Goal: Information Seeking & Learning: Learn about a topic

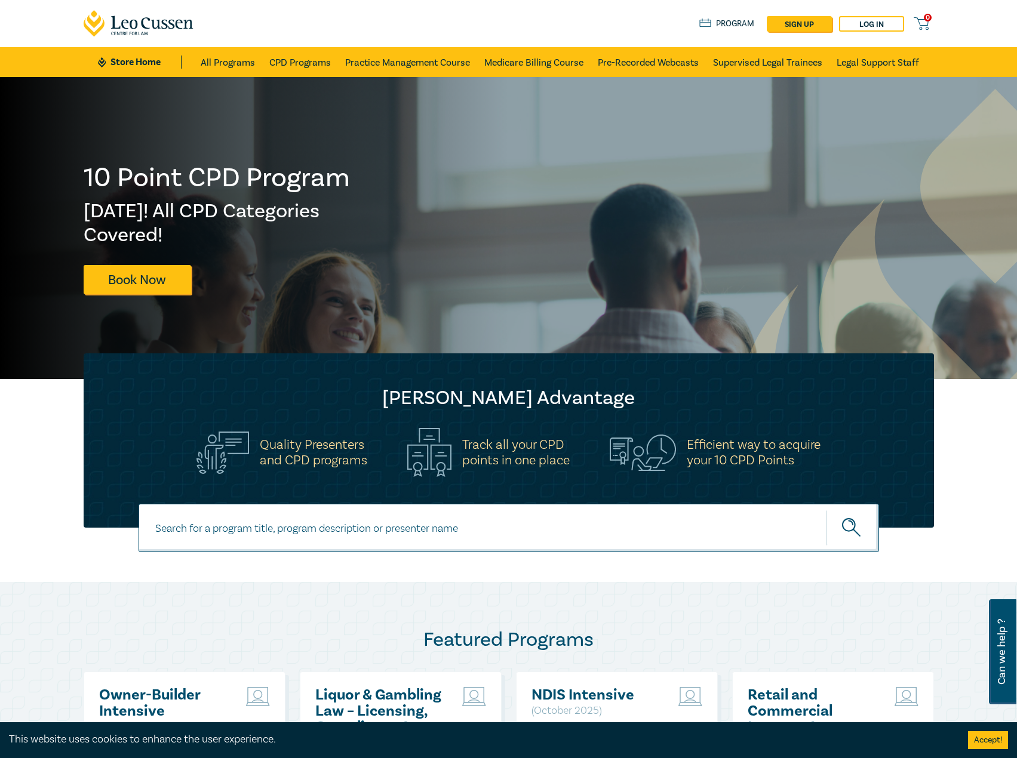
click at [373, 518] on input at bounding box center [509, 528] width 740 height 48
click at [304, 534] on input "i2505" at bounding box center [509, 528] width 740 height 48
type input "i25052"
click at [826, 510] on button "submit" at bounding box center [852, 528] width 53 height 36
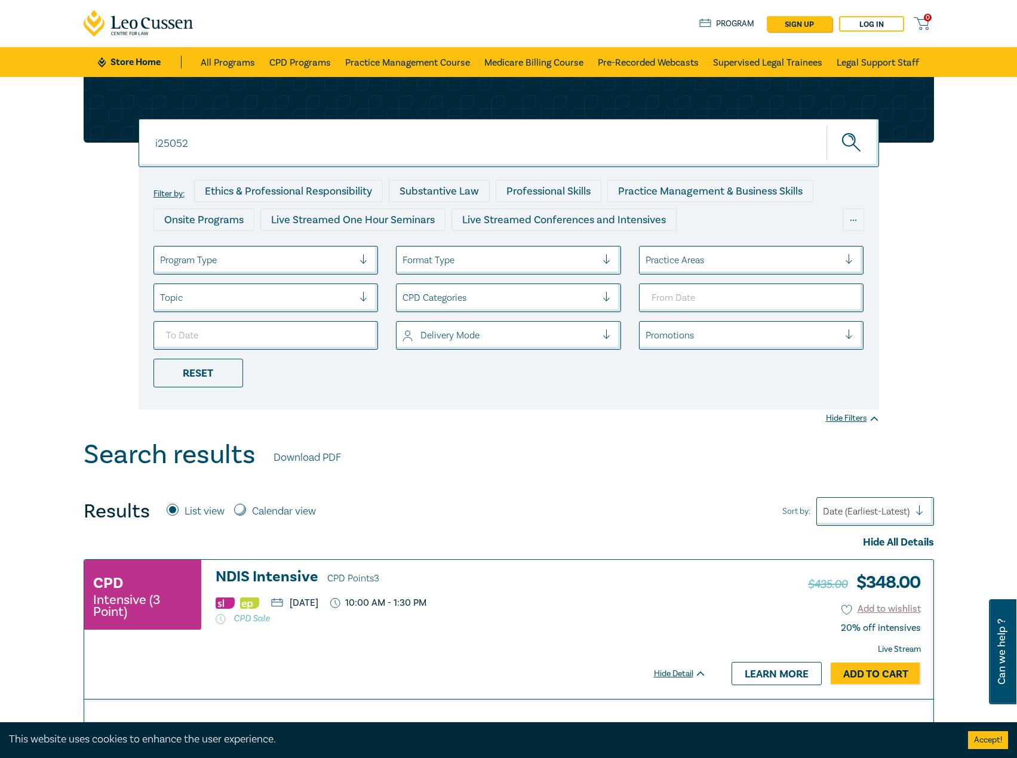
click at [278, 569] on h3 "NDIS Intensive CPD Points 3" at bounding box center [461, 578] width 491 height 18
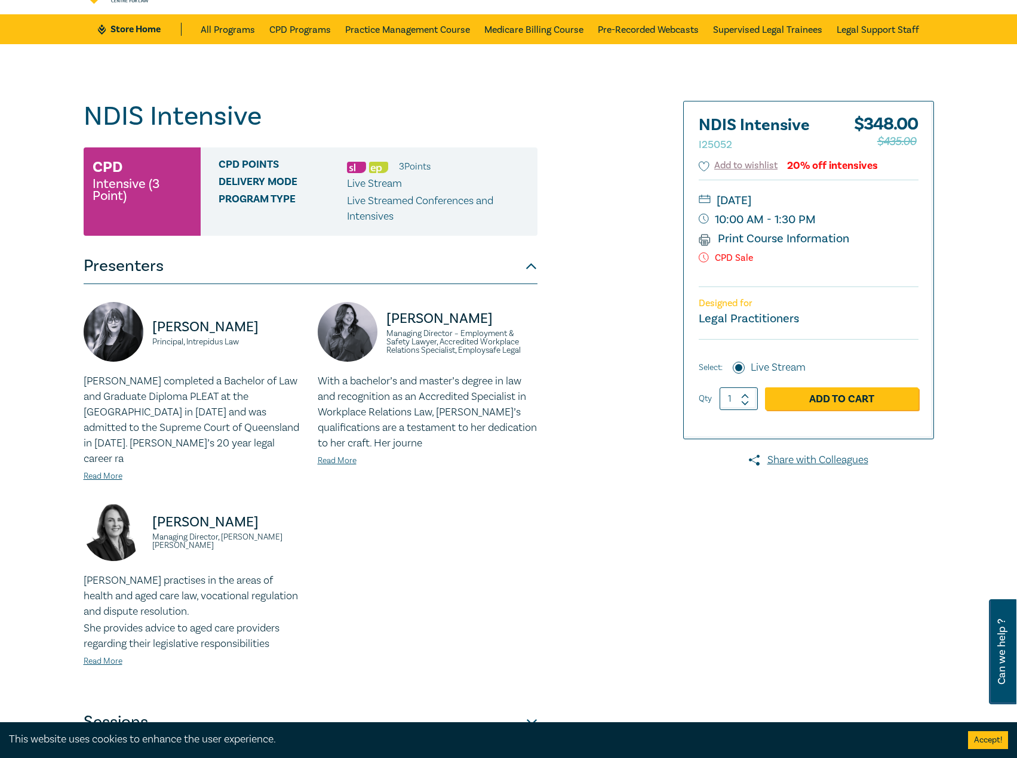
scroll to position [60, 0]
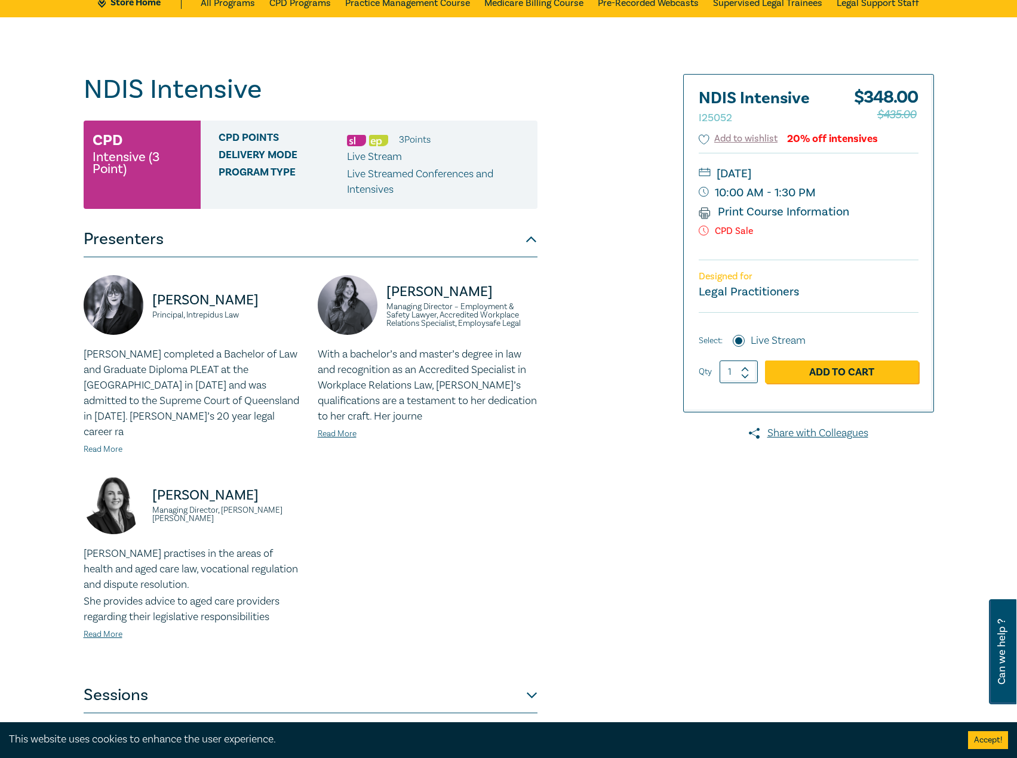
click at [121, 444] on link "Read More" at bounding box center [103, 449] width 39 height 11
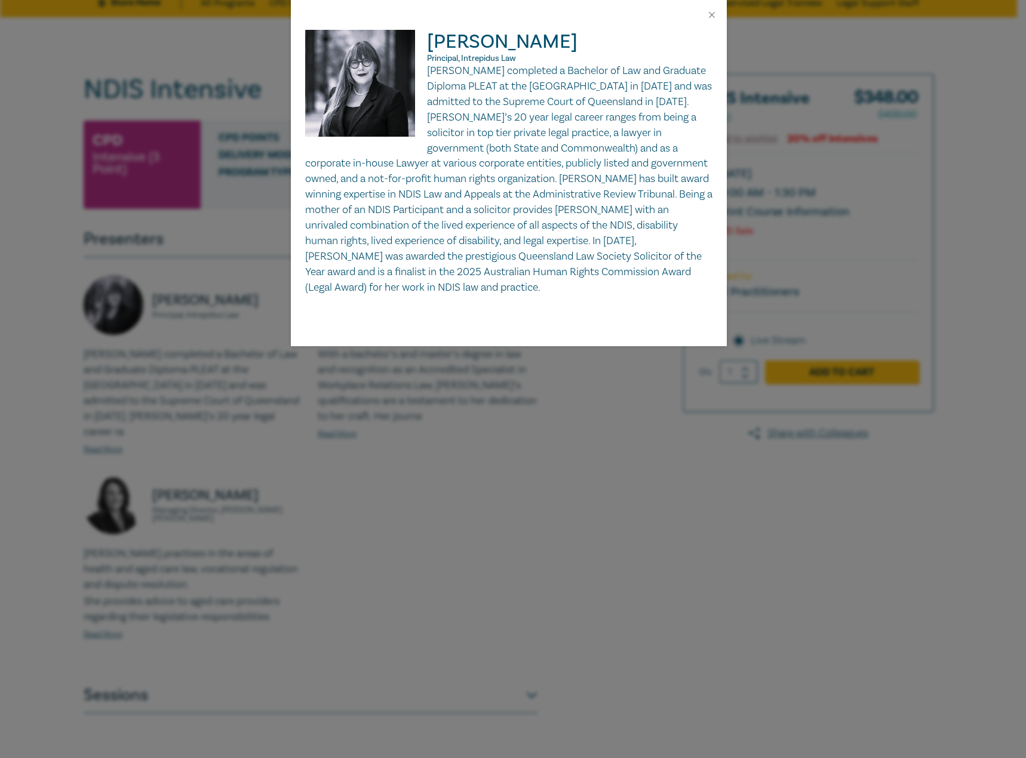
click at [433, 526] on div "Belinda Kochanowska Principal, Intrepidus Law" at bounding box center [513, 379] width 1026 height 758
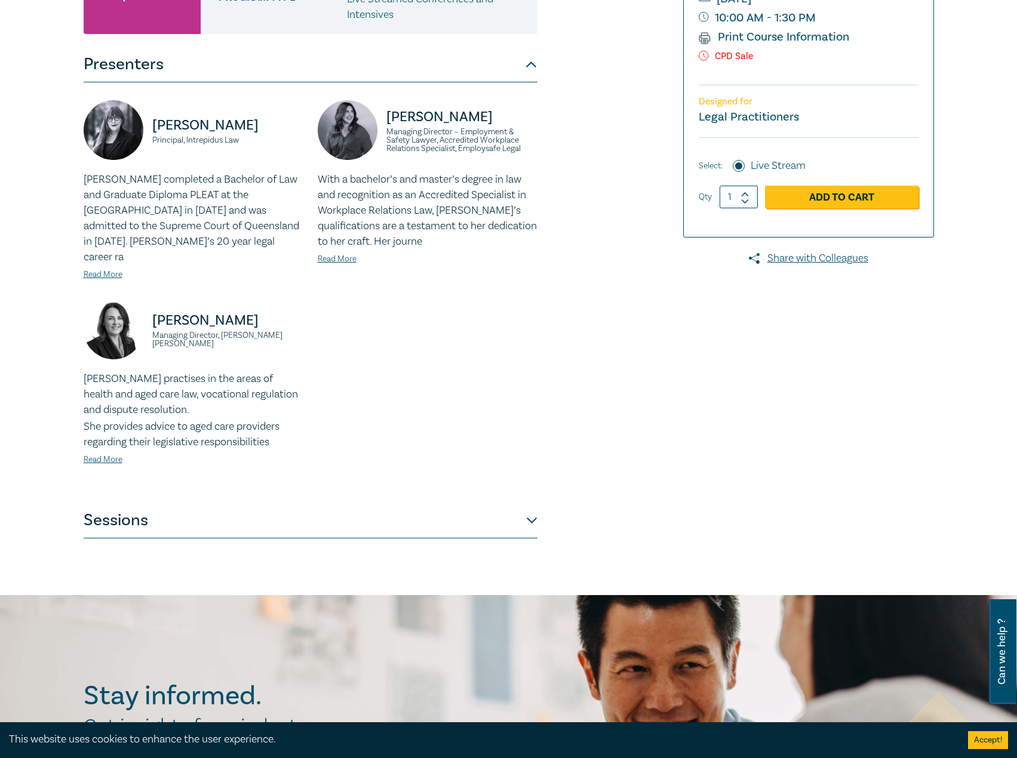
scroll to position [358, 0]
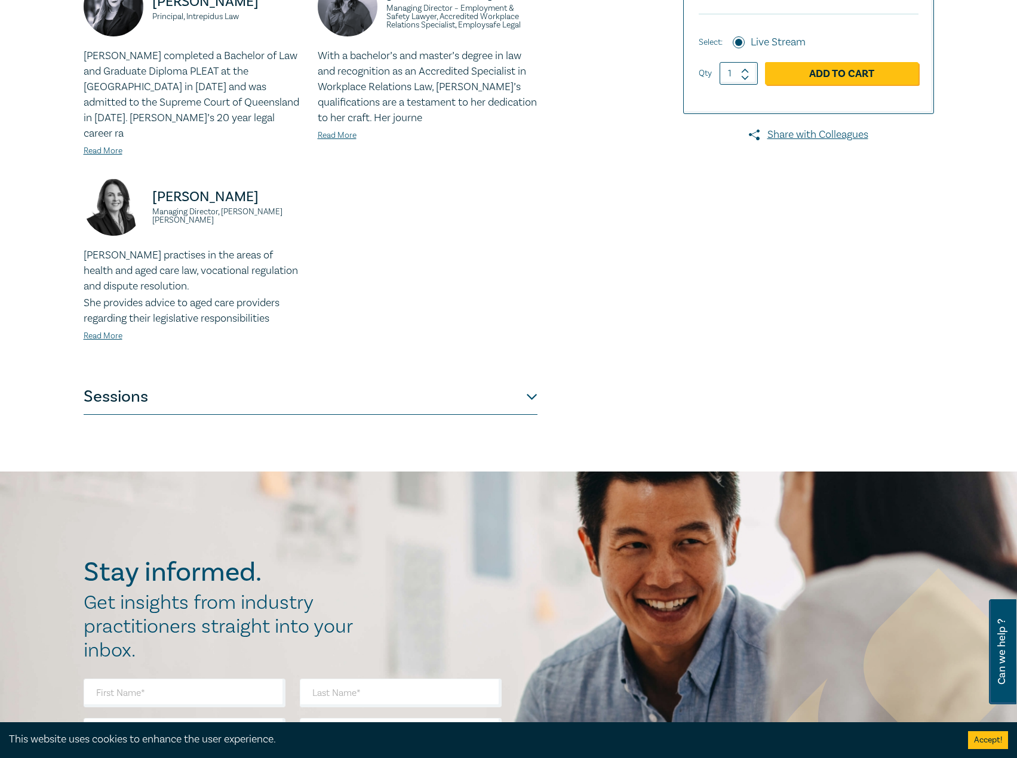
click at [485, 387] on button "Sessions" at bounding box center [311, 397] width 454 height 36
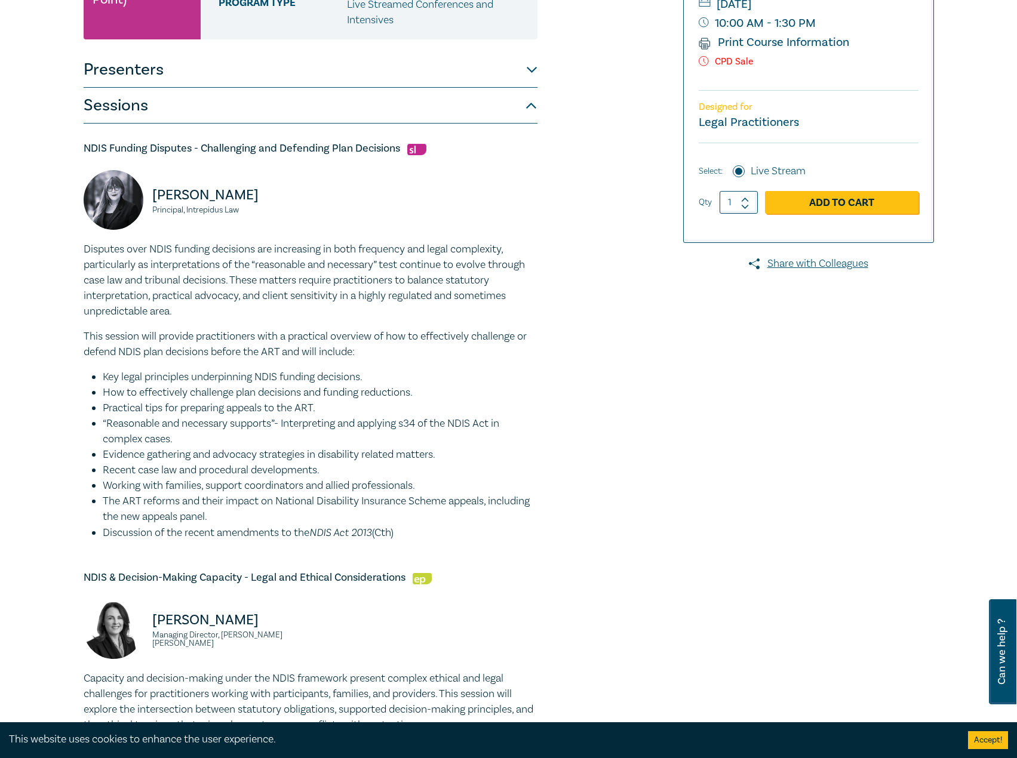
scroll to position [239, 0]
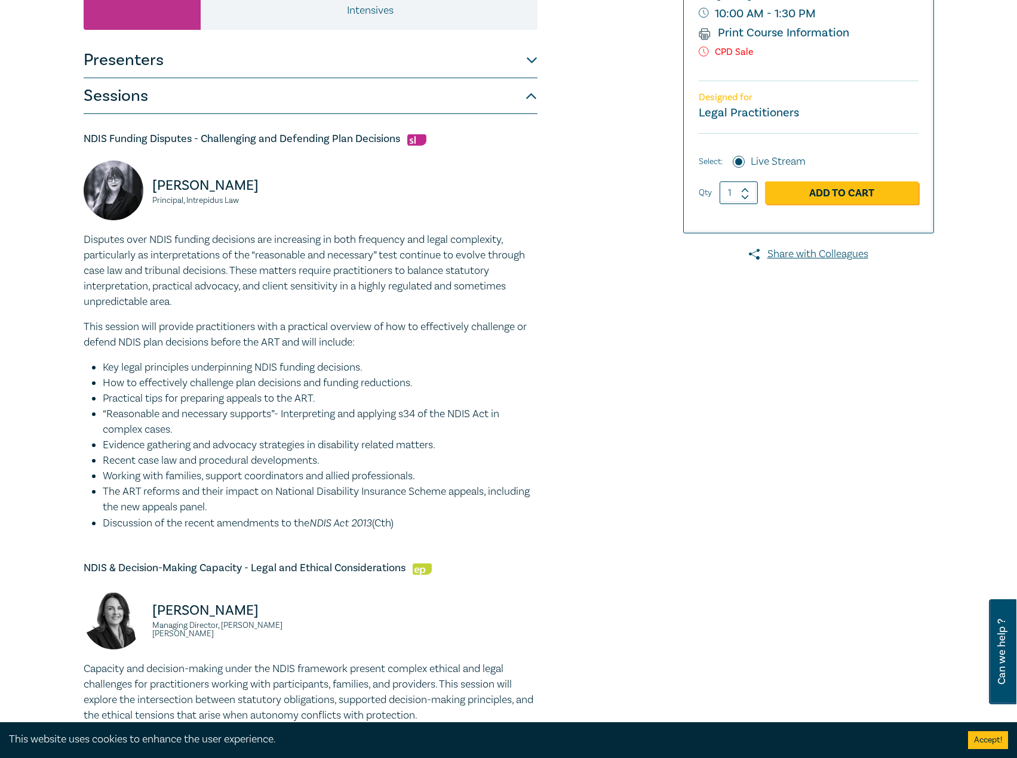
click at [295, 80] on button "Sessions" at bounding box center [311, 96] width 454 height 36
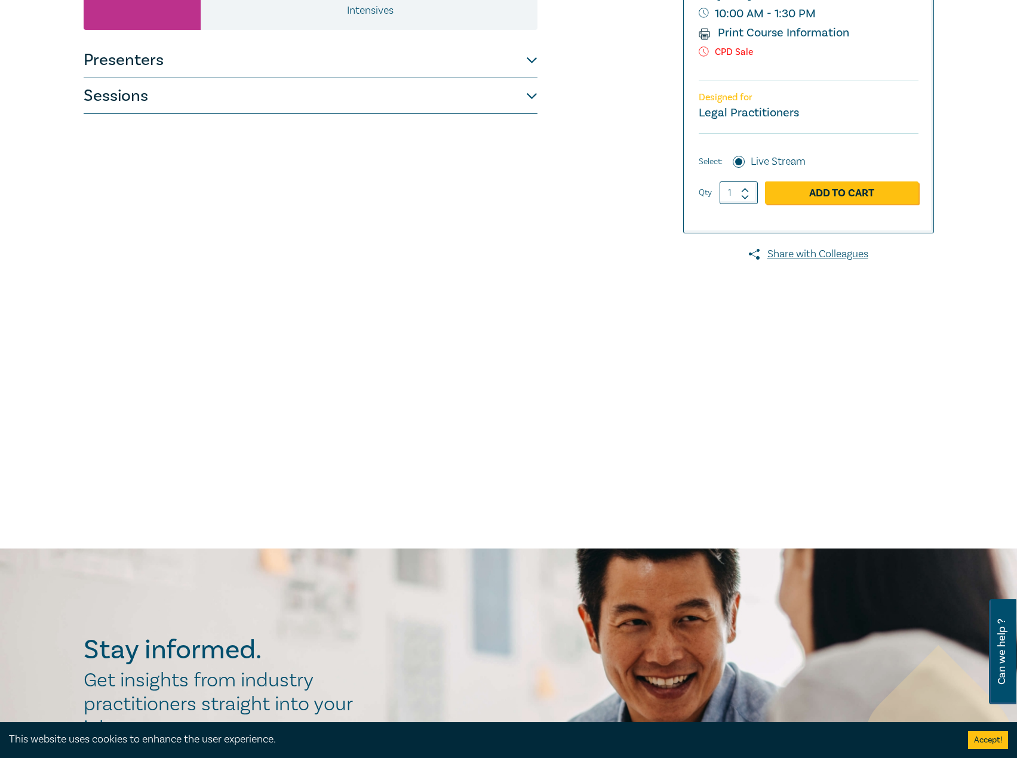
click at [304, 73] on button "Presenters" at bounding box center [311, 60] width 454 height 36
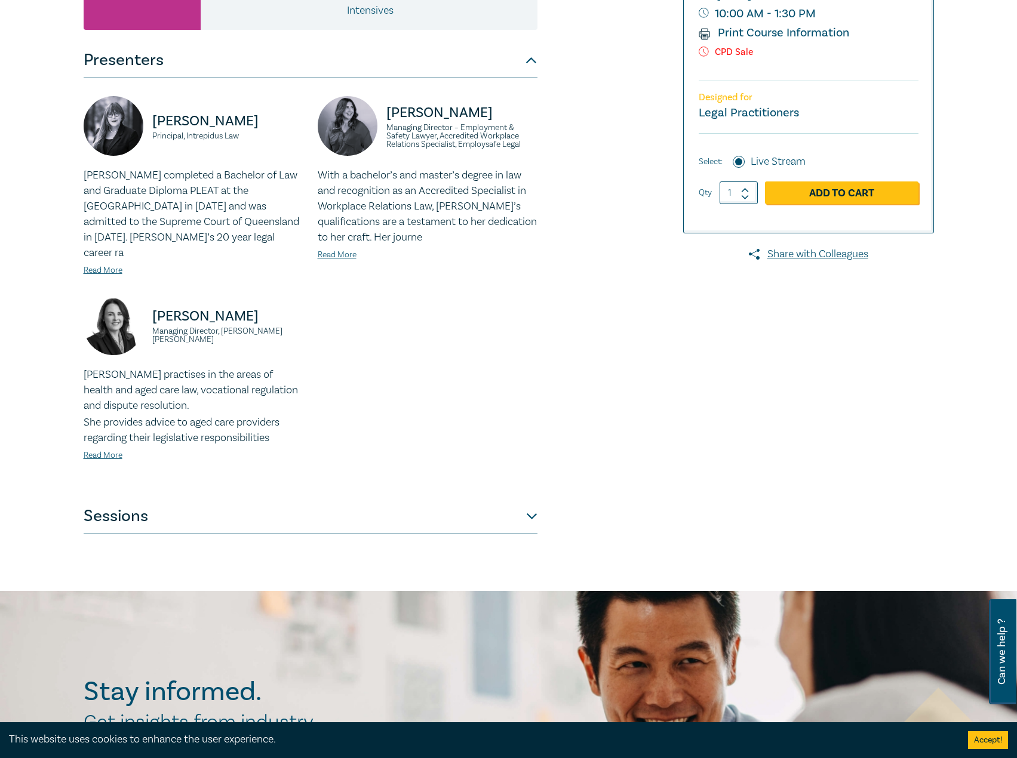
click at [110, 248] on div "Belinda completed a Bachelor of Law and Graduate Diploma PLEAT at the Universit…" at bounding box center [194, 223] width 220 height 110
click at [99, 265] on link "Read More" at bounding box center [103, 270] width 39 height 11
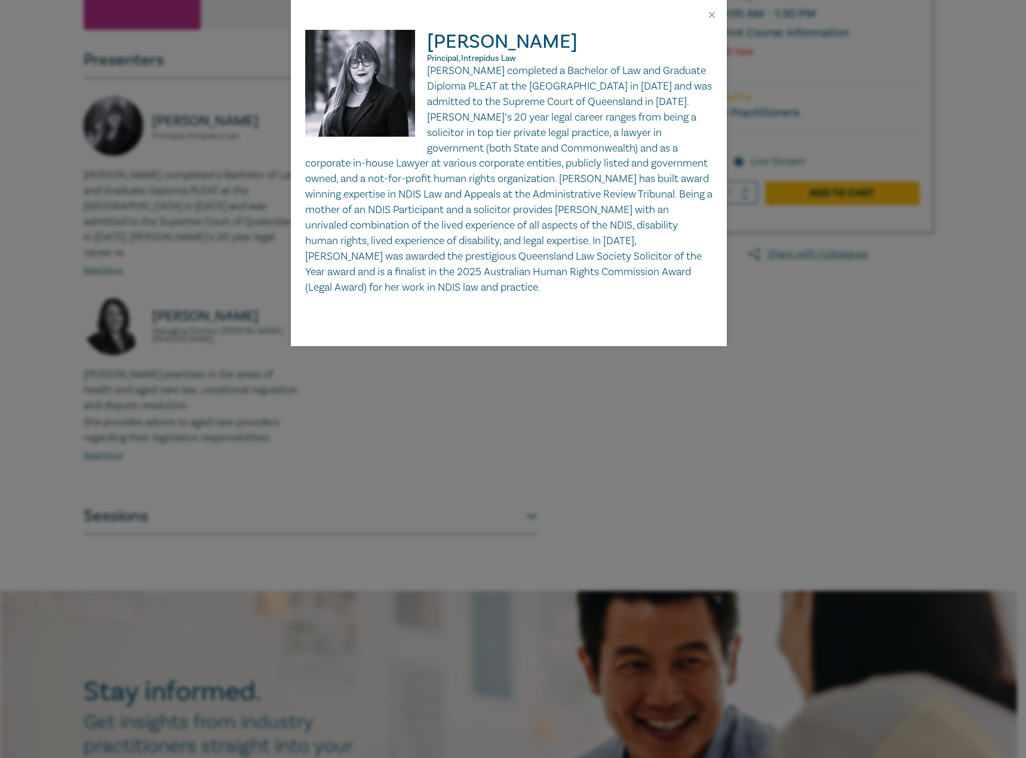
click at [450, 422] on div "Belinda Kochanowska Principal, Intrepidus Law" at bounding box center [513, 379] width 1026 height 758
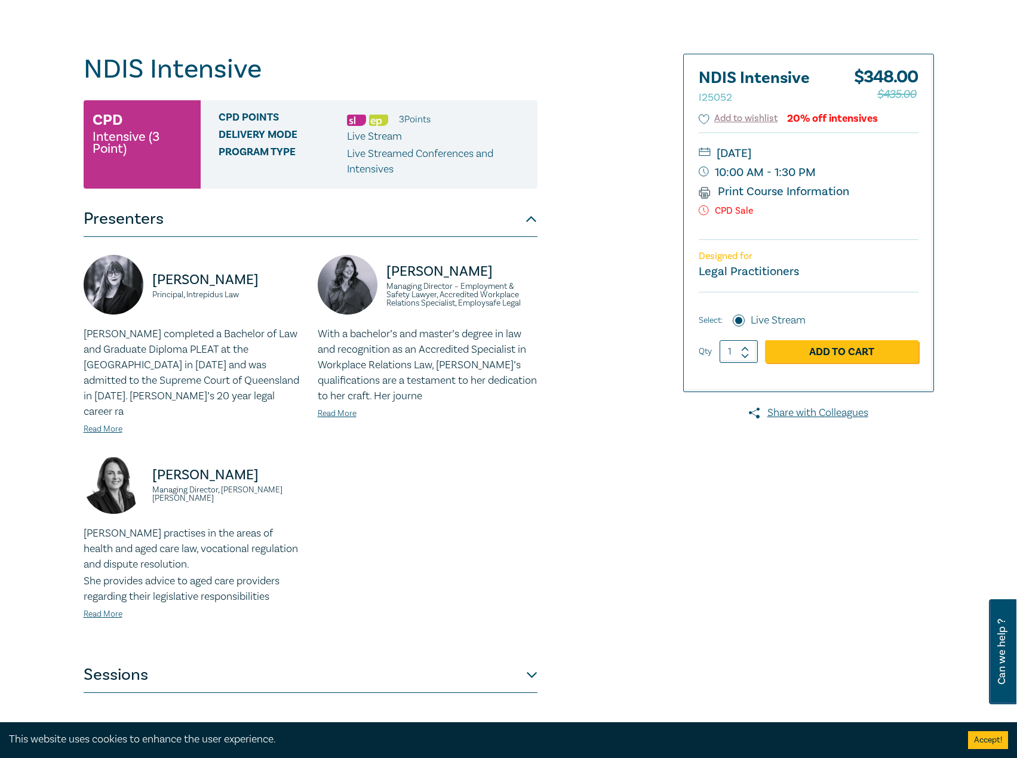
scroll to position [0, 0]
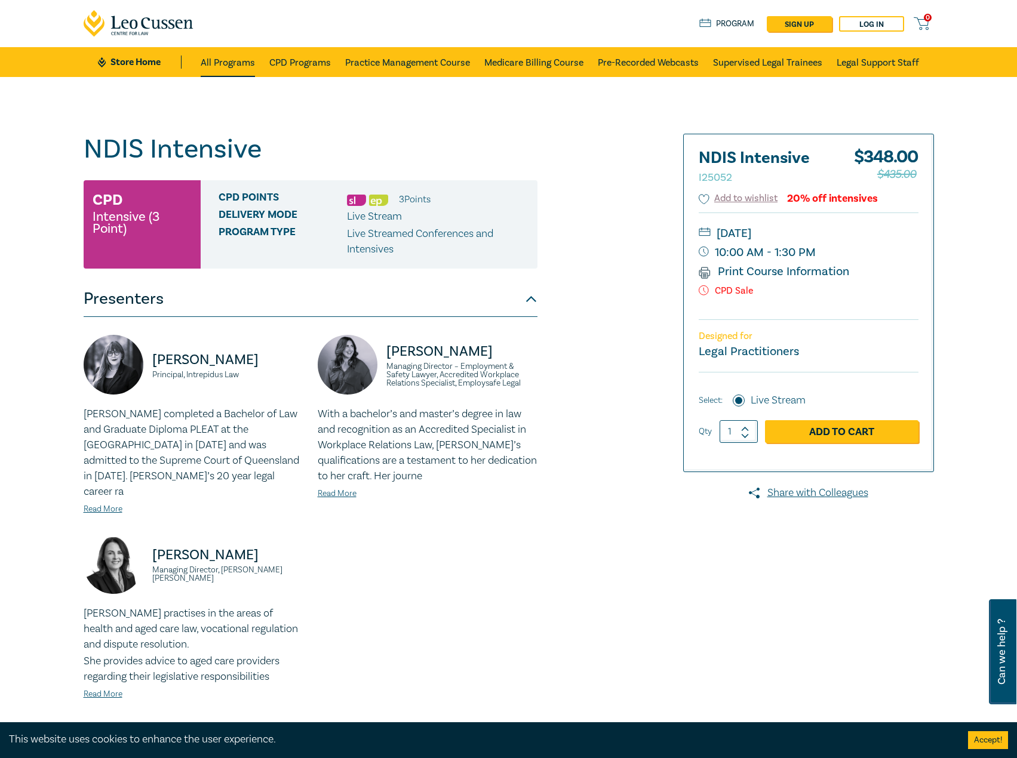
click at [229, 64] on link "All Programs" at bounding box center [228, 62] width 54 height 30
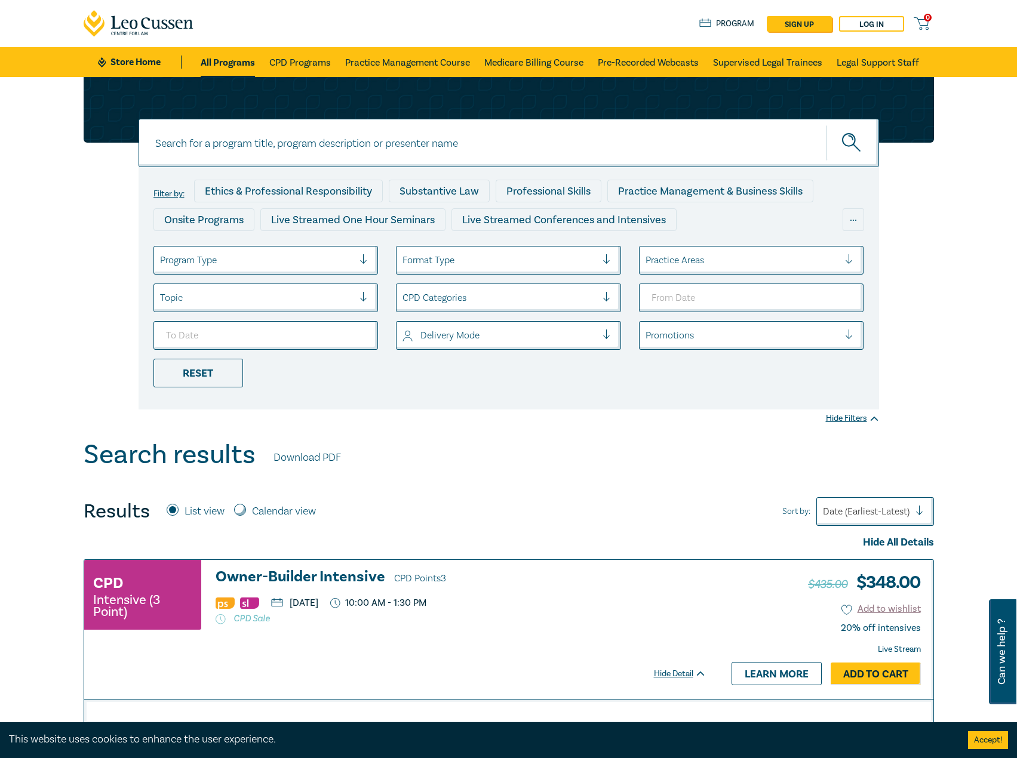
click at [332, 147] on input at bounding box center [509, 143] width 740 height 48
type input "I25059"
click at [826, 125] on button "submit" at bounding box center [852, 143] width 53 height 36
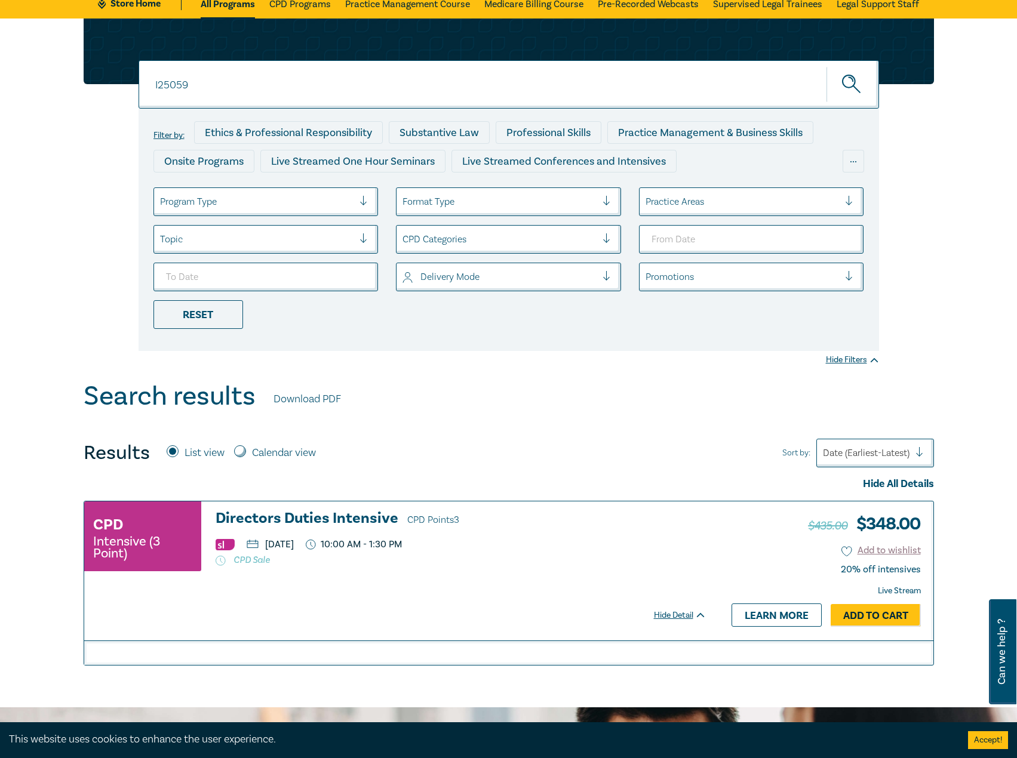
scroll to position [179, 0]
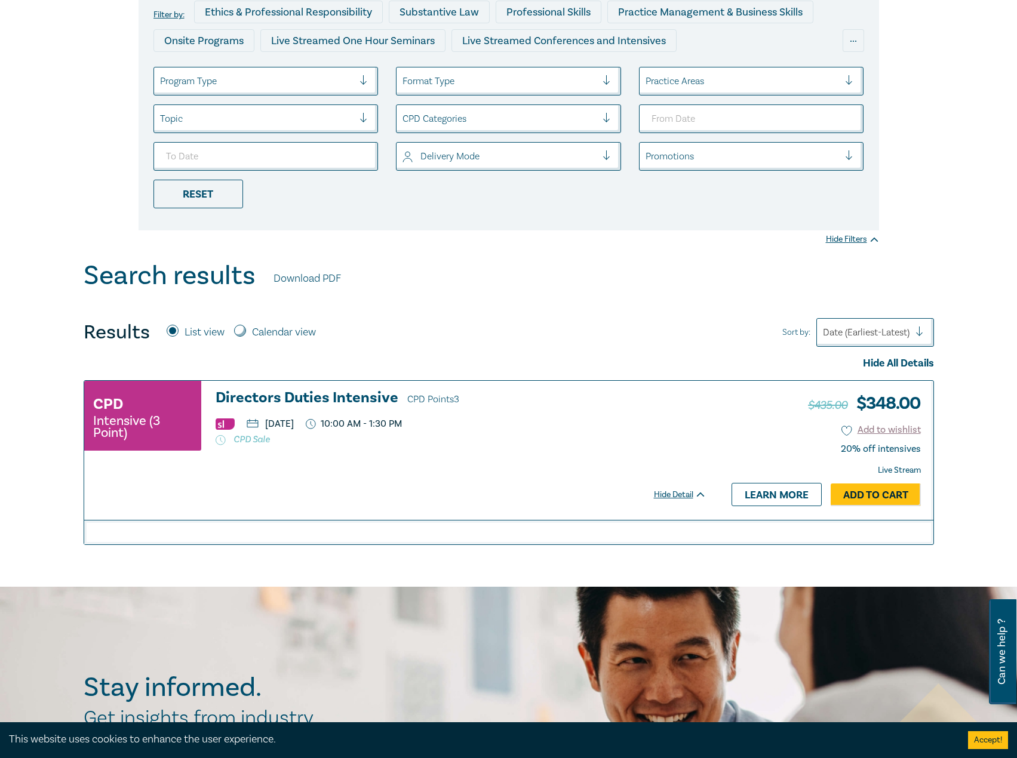
click at [342, 395] on h3 "Directors Duties Intensive CPD Points 3" at bounding box center [461, 399] width 491 height 18
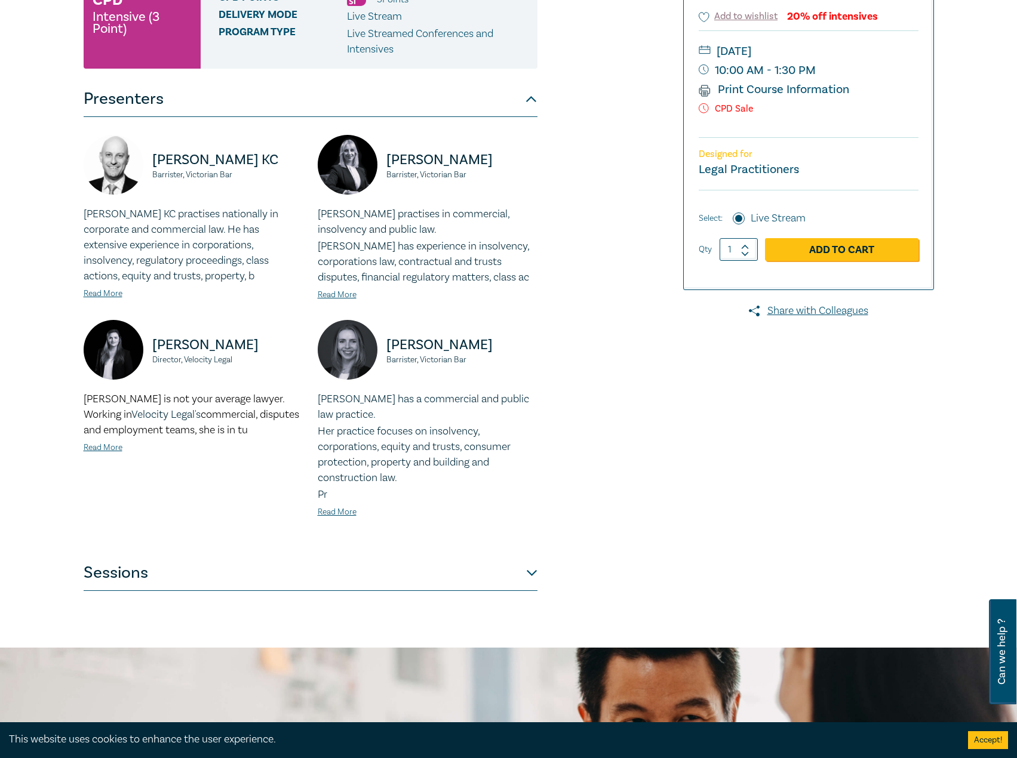
scroll to position [358, 0]
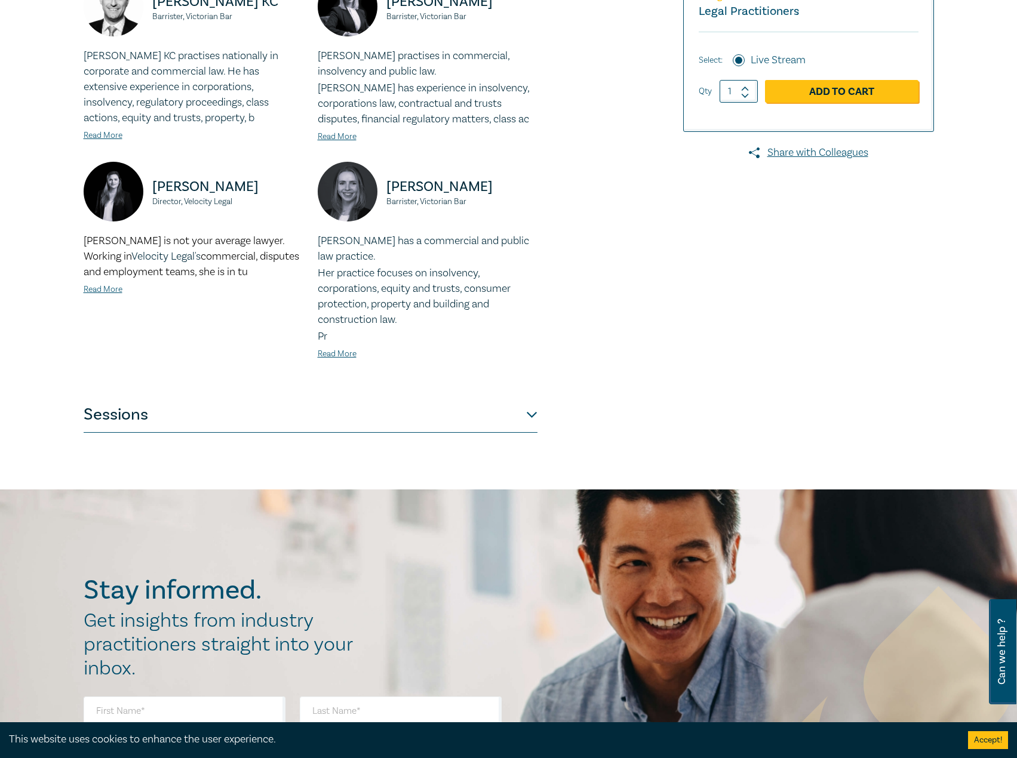
click at [250, 408] on button "Sessions" at bounding box center [311, 415] width 454 height 36
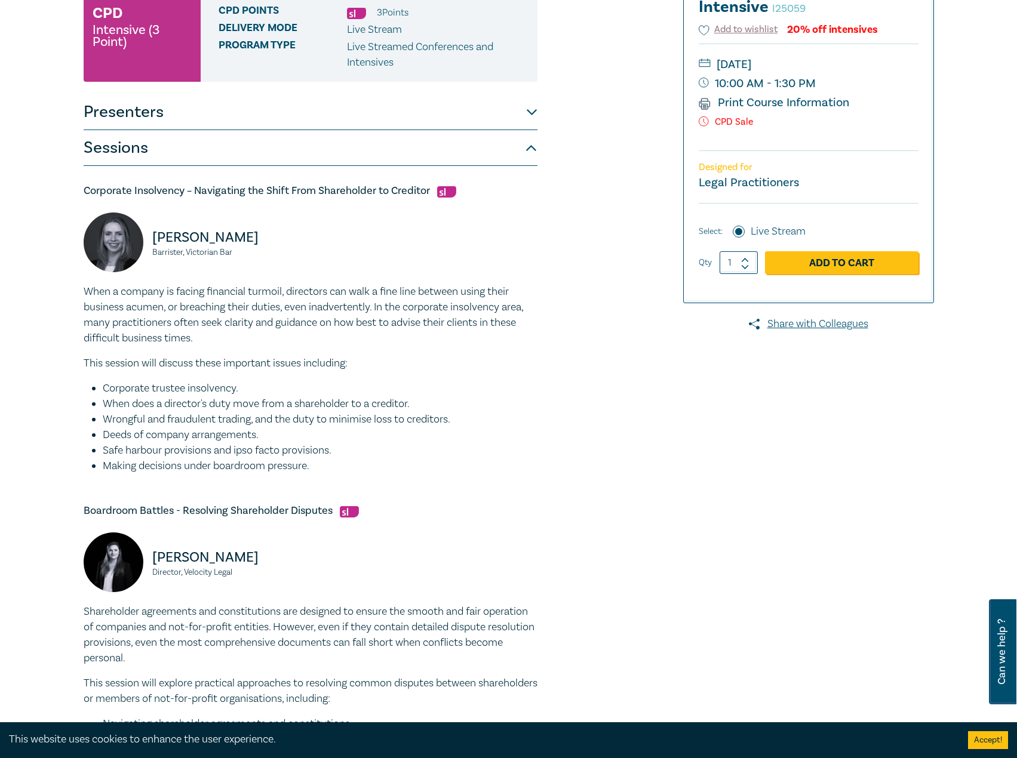
scroll to position [60, 0]
